Goal: Information Seeking & Learning: Learn about a topic

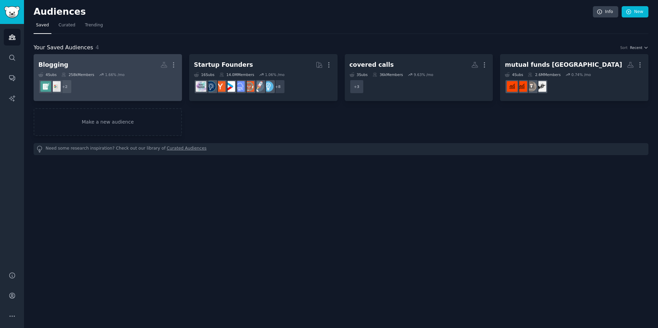
click at [103, 65] on h2 "Blogging More" at bounding box center [107, 65] width 139 height 12
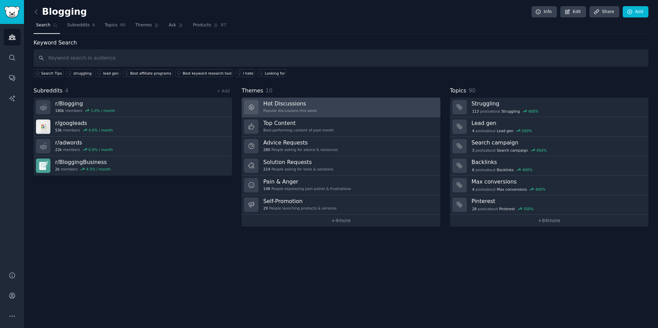
click at [325, 109] on link "Hot Discussions Popular discussions this week" at bounding box center [341, 108] width 198 height 20
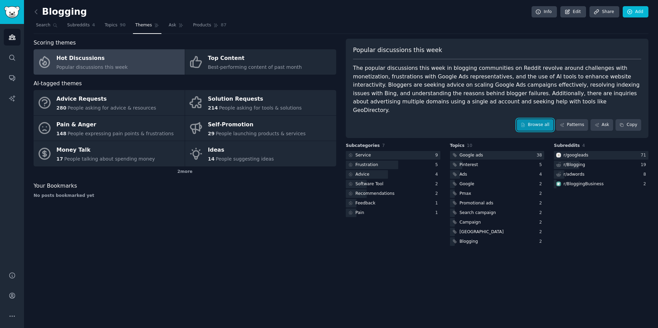
click at [540, 120] on link "Browse all" at bounding box center [535, 125] width 37 height 12
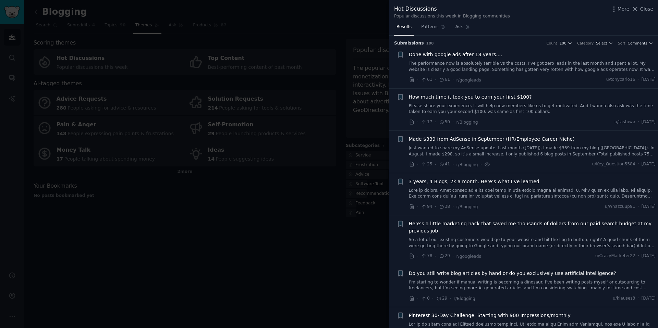
click at [495, 98] on span "How much time it took you to earn your first $100?" at bounding box center [470, 97] width 123 height 7
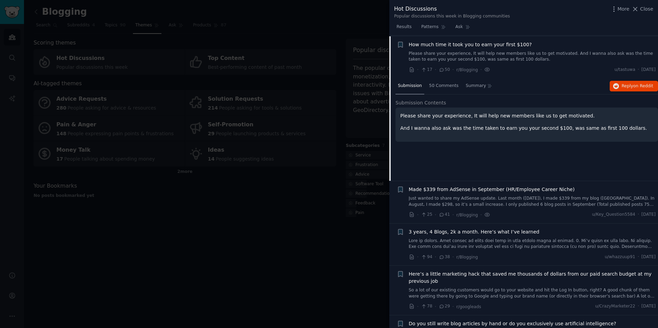
scroll to position [53, 0]
click at [443, 85] on span "50 Comments" at bounding box center [443, 85] width 29 height 6
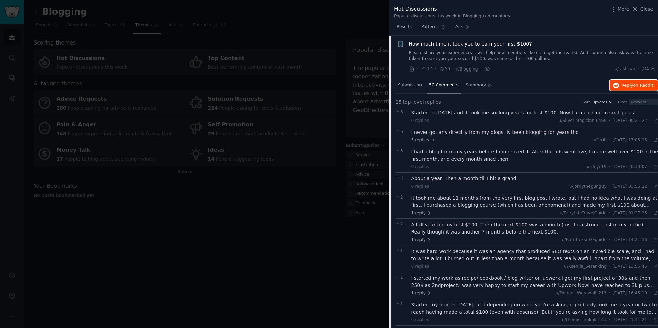
click at [636, 84] on span "on Reddit" at bounding box center [643, 85] width 20 height 5
